Goal: Information Seeking & Learning: Learn about a topic

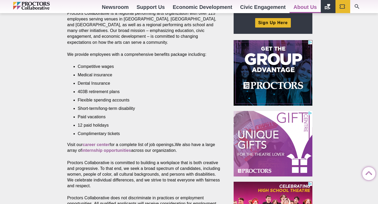
scroll to position [197, 0]
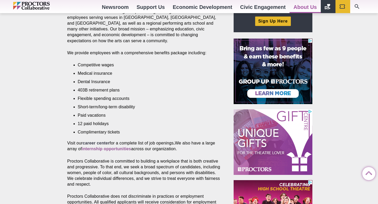
click at [99, 144] on strong "career center" at bounding box center [96, 143] width 27 height 4
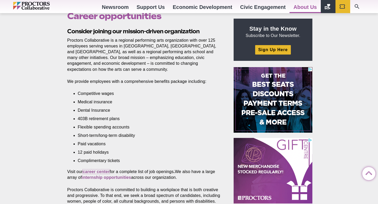
scroll to position [116, 0]
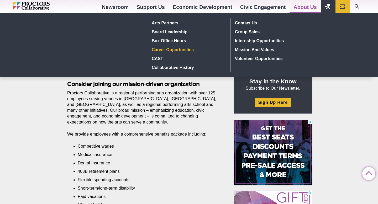
click at [172, 50] on link "Career Opportunities" at bounding box center [188, 49] width 76 height 9
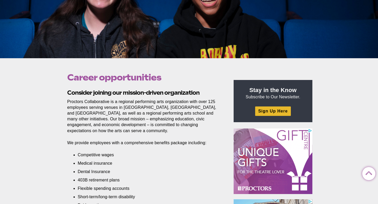
scroll to position [106, 0]
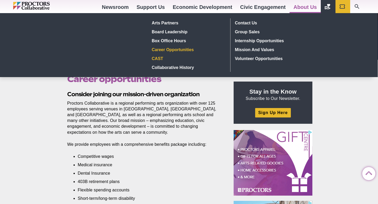
click at [165, 60] on link "CAST" at bounding box center [188, 58] width 76 height 9
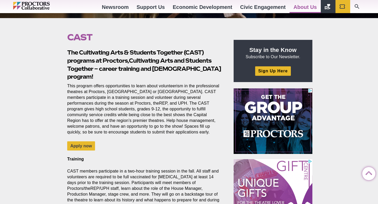
scroll to position [134, 0]
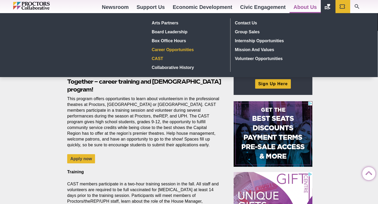
click at [164, 49] on link "Career Opportunities" at bounding box center [188, 49] width 76 height 9
